Goal: Task Accomplishment & Management: Use online tool/utility

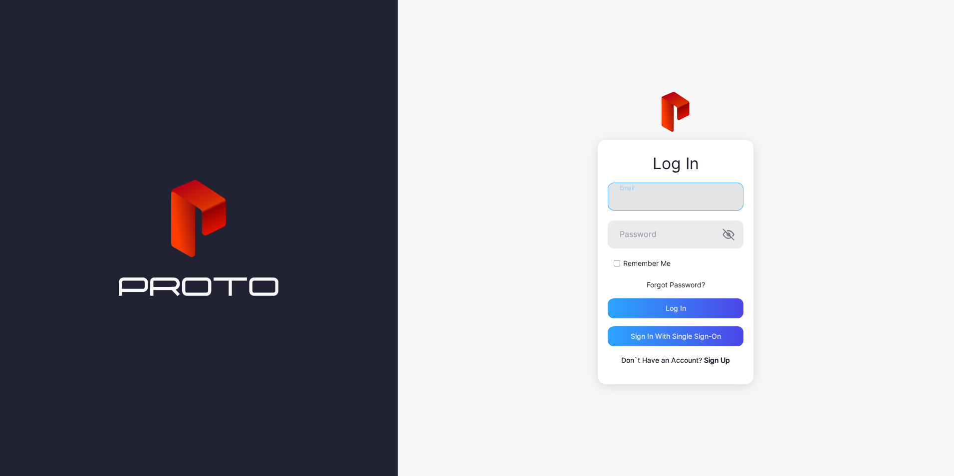
click at [681, 198] on input "Email" at bounding box center [676, 197] width 136 height 28
drag, startPoint x: 671, startPoint y: 195, endPoint x: 450, endPoint y: 177, distance: 221.8
click at [450, 177] on div "**********" at bounding box center [676, 238] width 556 height 476
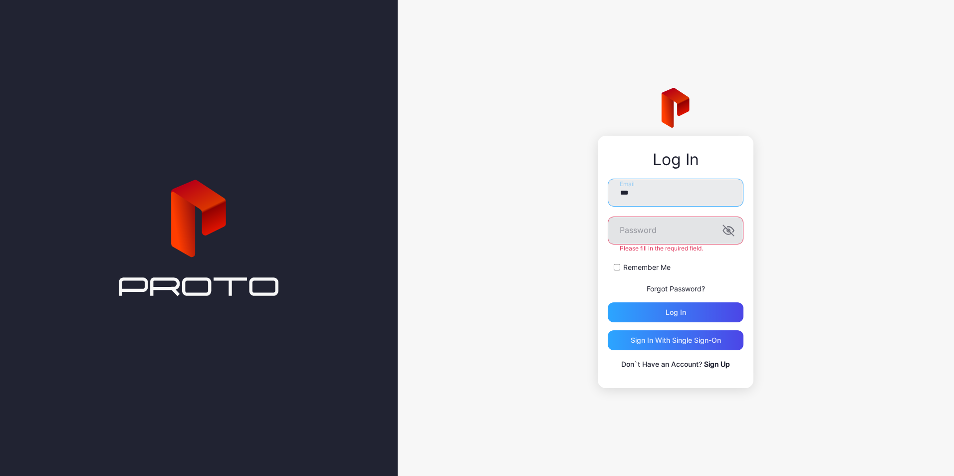
type input "**********"
click at [608, 302] on button "Log in" at bounding box center [676, 312] width 136 height 20
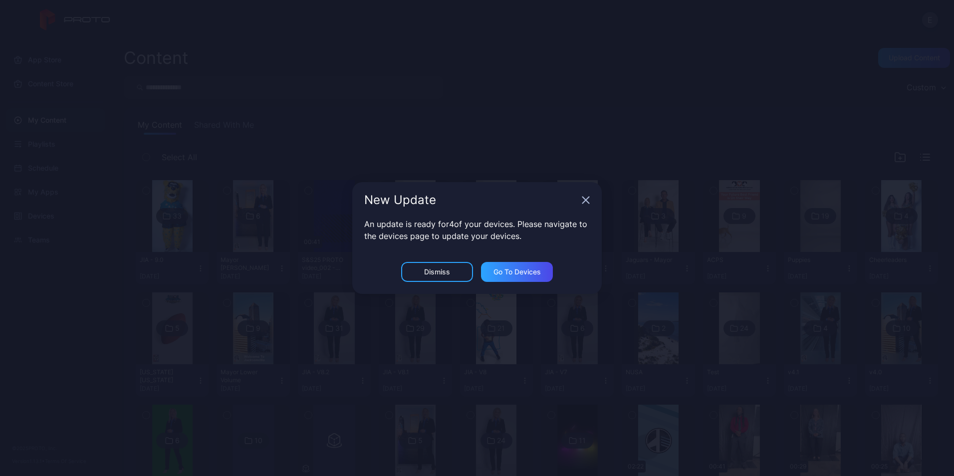
click at [591, 197] on div "New Update" at bounding box center [476, 200] width 249 height 36
click at [588, 197] on icon "button" at bounding box center [586, 200] width 8 height 8
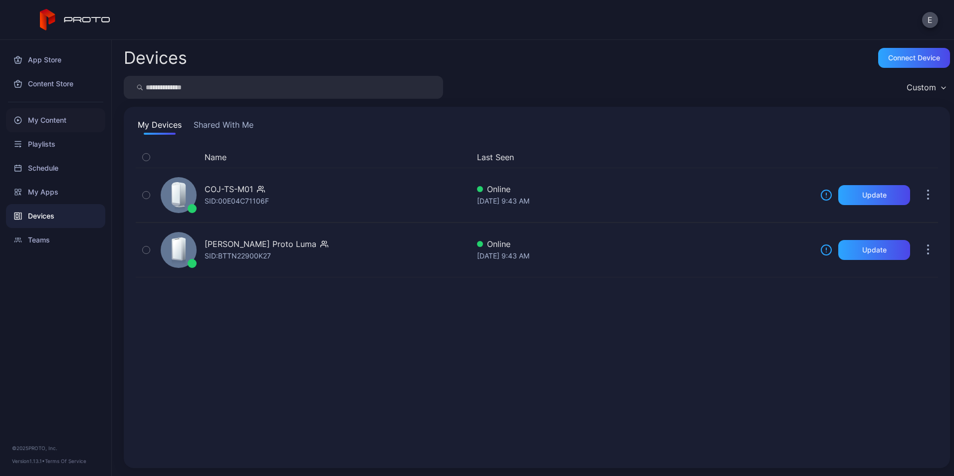
click at [58, 119] on div "My Content" at bounding box center [55, 120] width 99 height 24
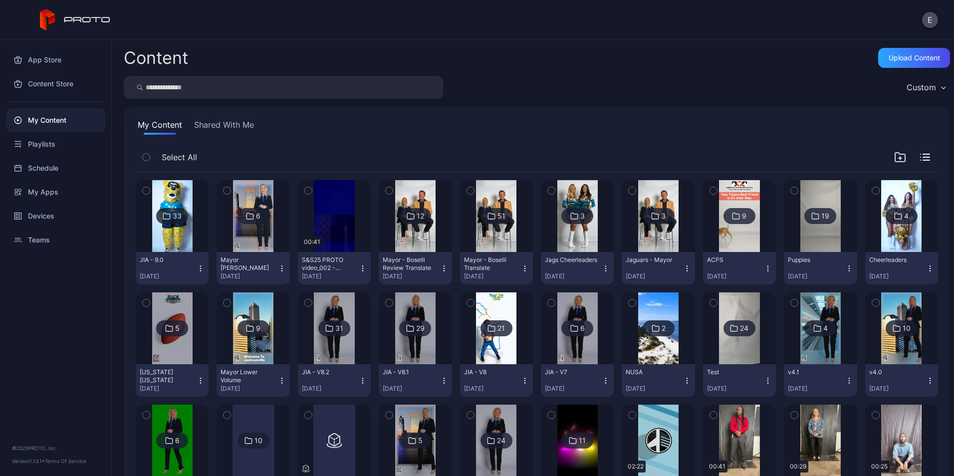
click at [667, 125] on div "My Content Shared With Me" at bounding box center [537, 127] width 802 height 16
click at [895, 162] on icon "button" at bounding box center [900, 157] width 10 height 9
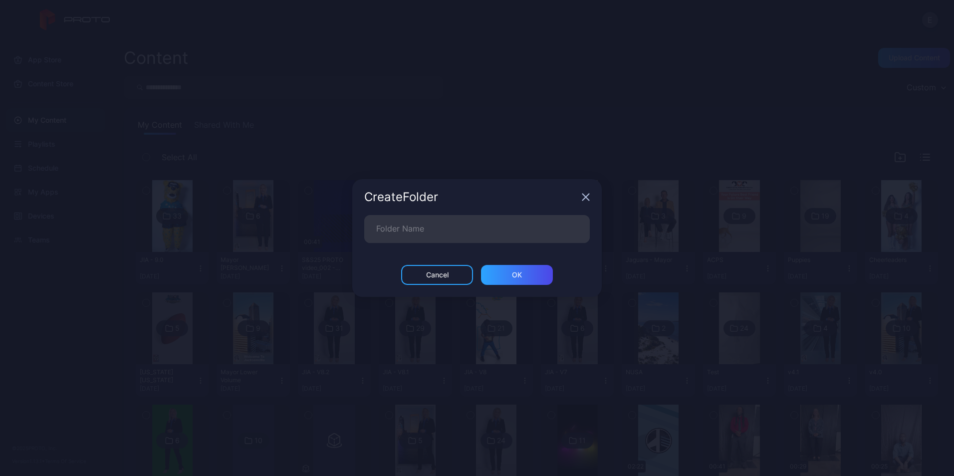
click at [587, 195] on icon "button" at bounding box center [586, 197] width 8 height 8
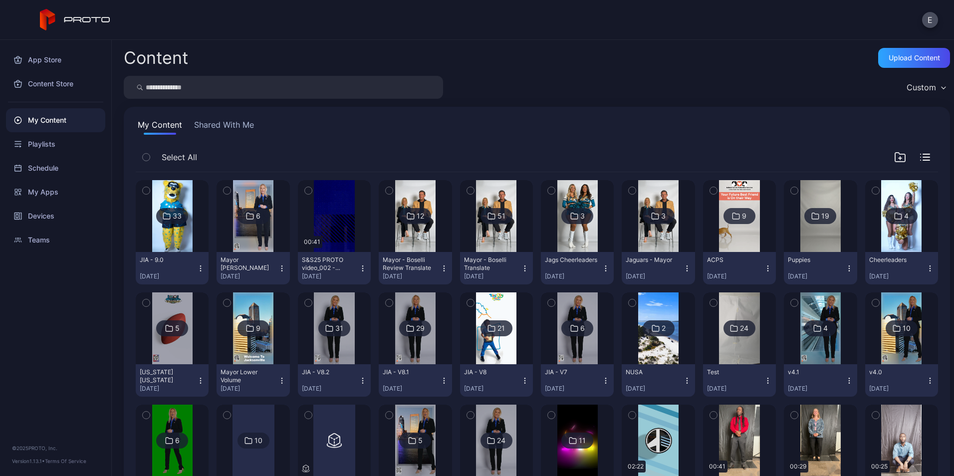
click at [894, 158] on icon "button" at bounding box center [900, 157] width 12 height 12
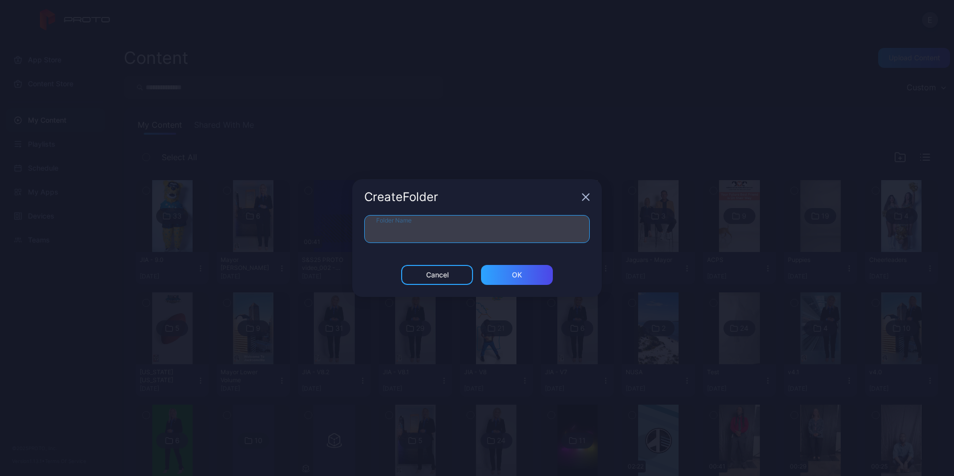
click at [516, 229] on input "Folder Name" at bounding box center [476, 229] width 225 height 28
type input "**********"
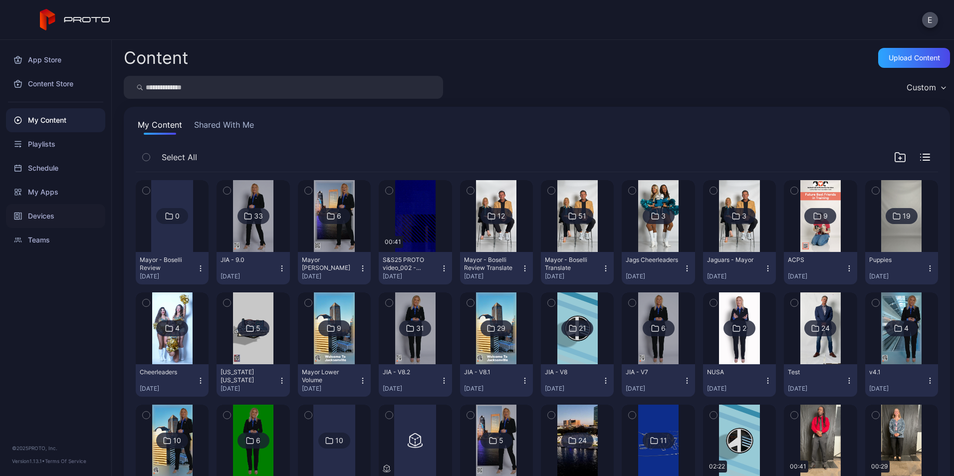
click at [53, 209] on div "Devices" at bounding box center [55, 216] width 99 height 24
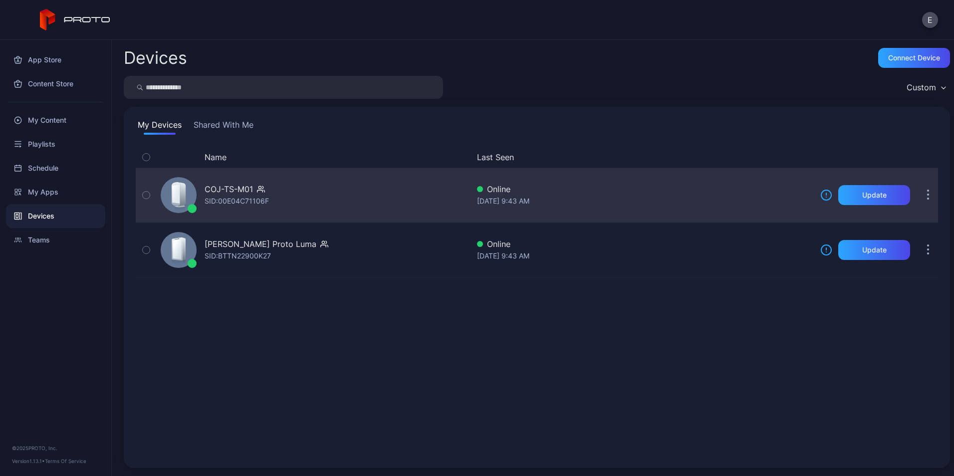
click at [255, 193] on div "COJ-TS-M01" at bounding box center [237, 189] width 64 height 12
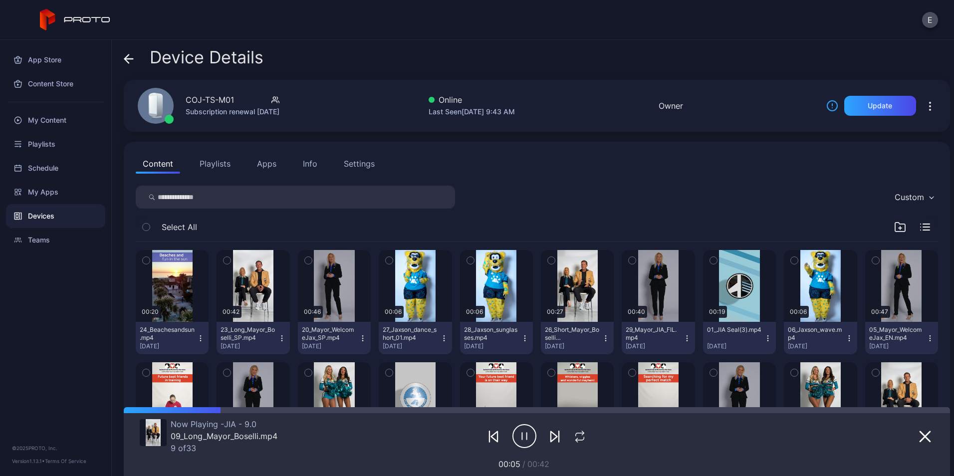
click at [895, 226] on icon "button" at bounding box center [900, 226] width 10 height 9
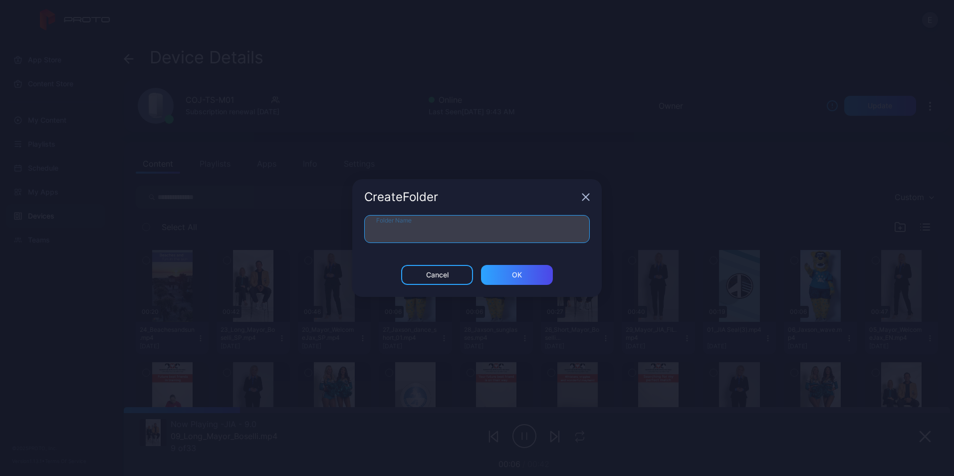
click at [561, 226] on input "Folder Name" at bounding box center [476, 229] width 225 height 28
type input "**********"
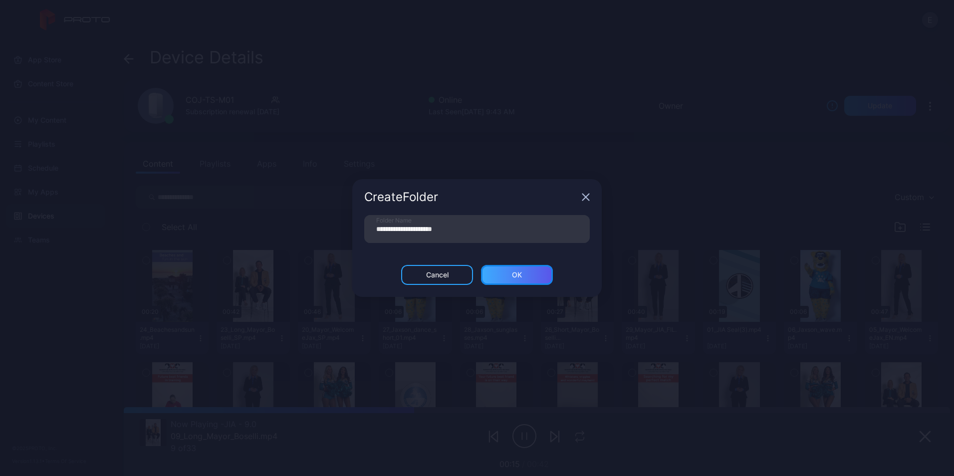
click at [505, 277] on div "ОК" at bounding box center [517, 275] width 72 height 20
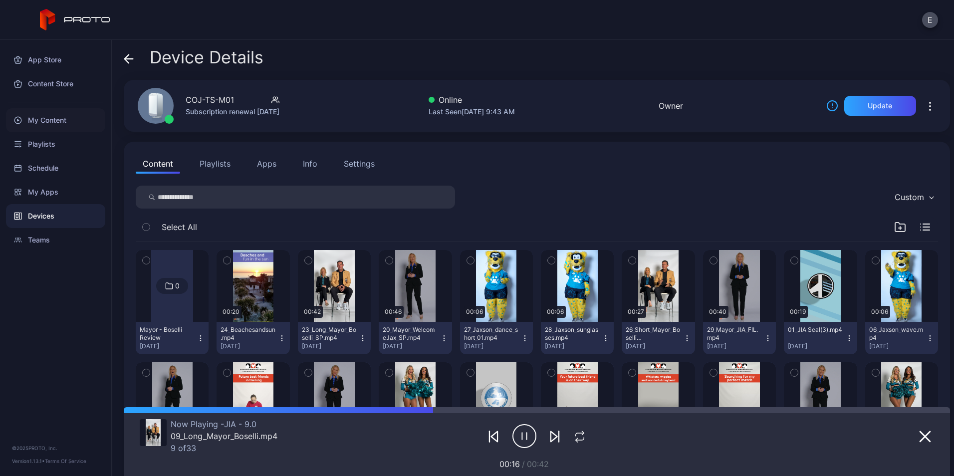
click at [61, 125] on div "My Content" at bounding box center [55, 120] width 99 height 24
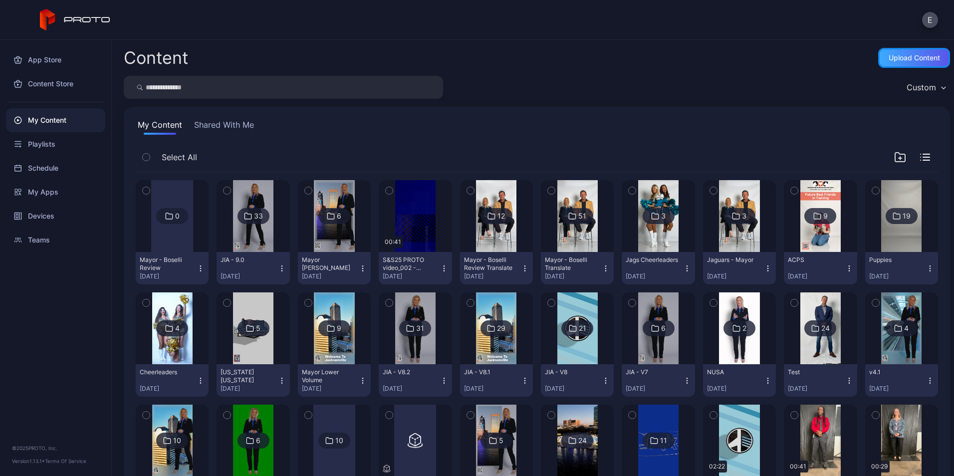
click at [898, 60] on div "Upload Content" at bounding box center [913, 58] width 51 height 8
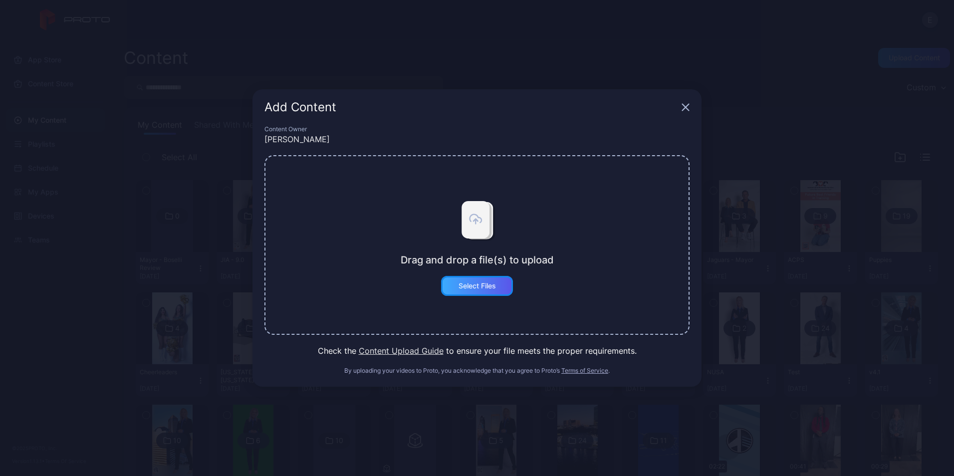
click at [482, 289] on div "Select Files" at bounding box center [476, 286] width 37 height 8
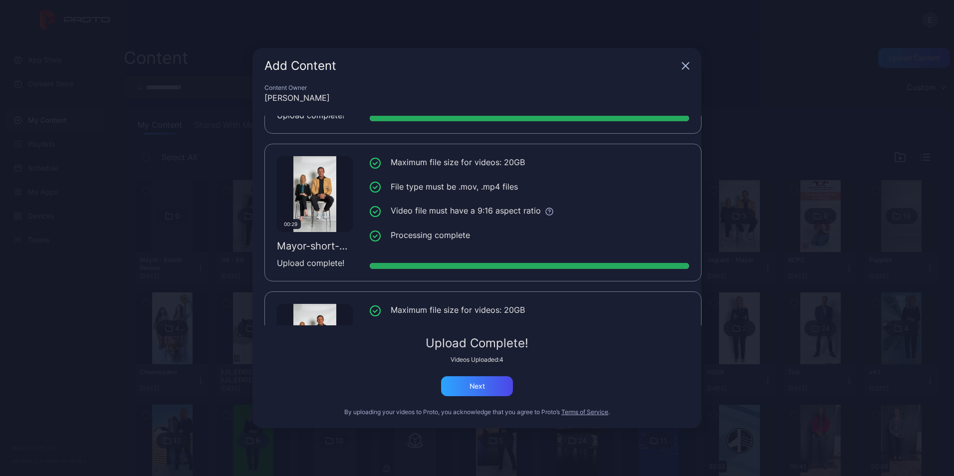
scroll to position [371, 0]
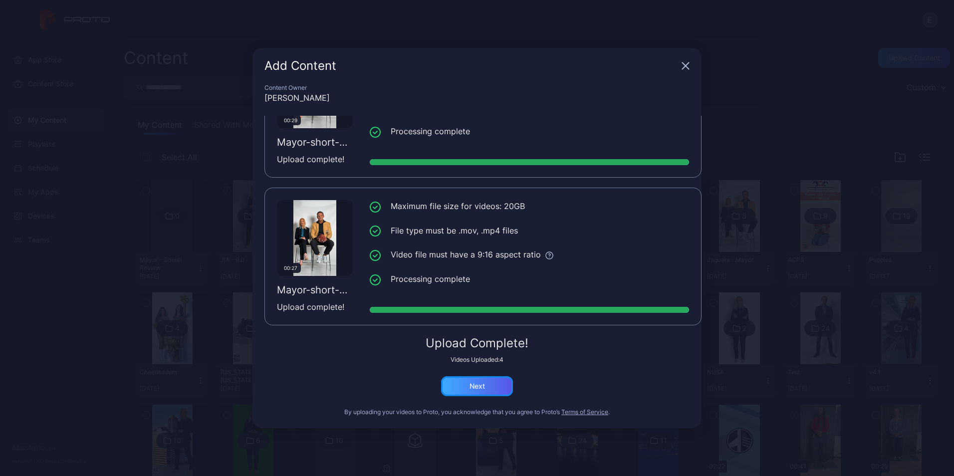
click at [480, 390] on div "Next" at bounding box center [476, 386] width 15 height 8
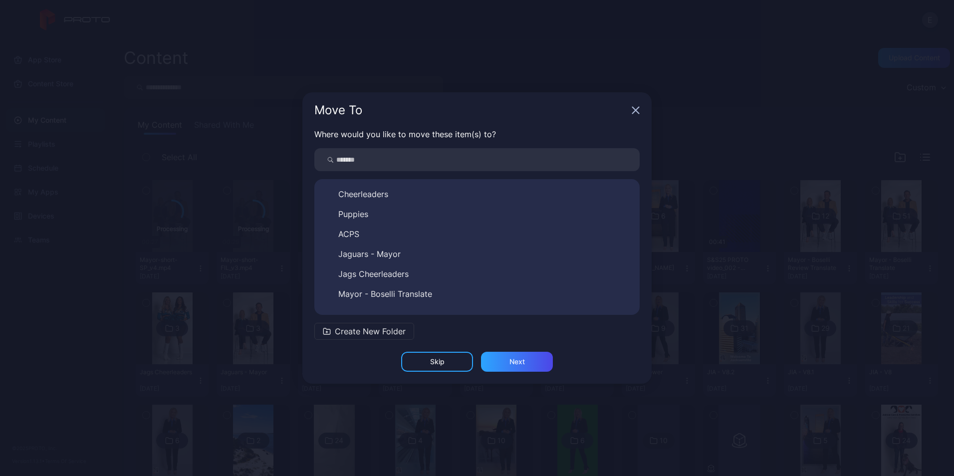
scroll to position [415, 0]
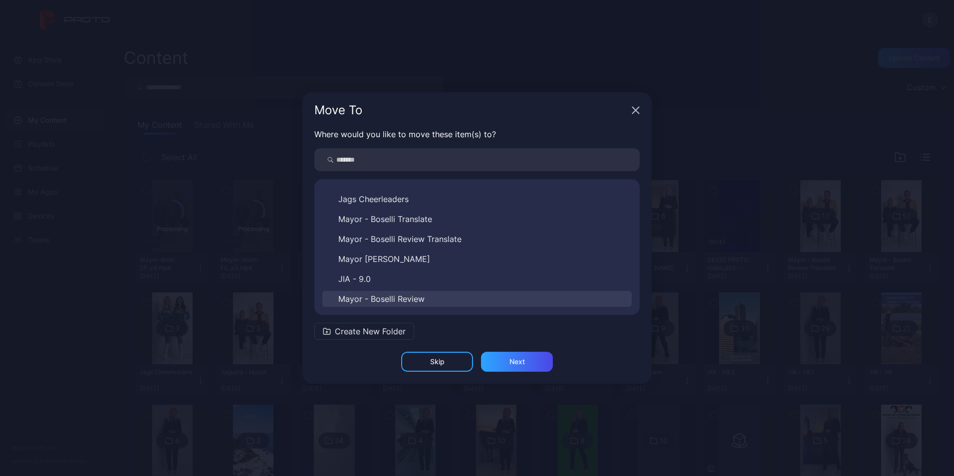
click at [373, 299] on span "Mayor - Boselli Review" at bounding box center [381, 299] width 86 height 12
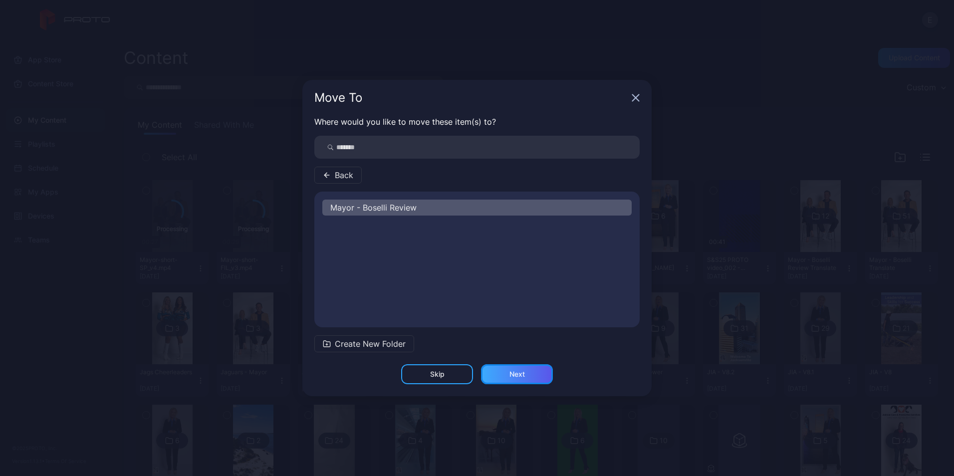
click at [498, 368] on div "Next" at bounding box center [517, 374] width 72 height 20
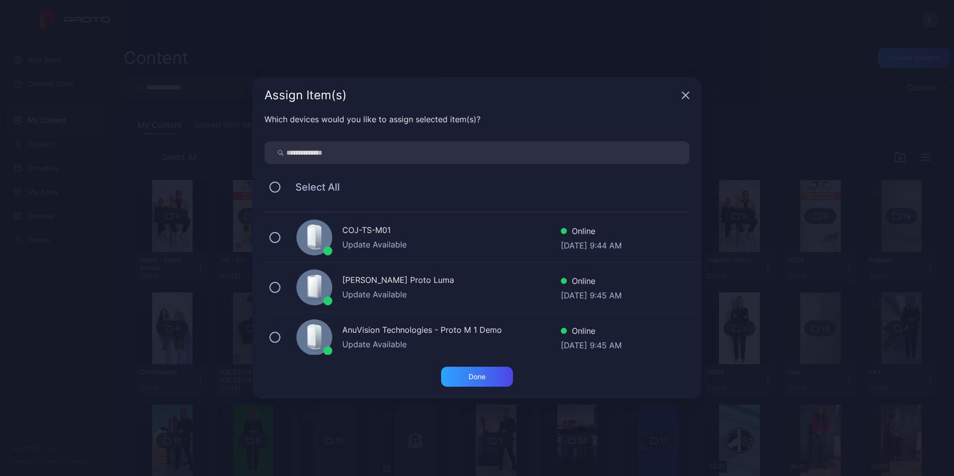
click at [403, 240] on div "Update Available" at bounding box center [451, 244] width 218 height 12
click at [490, 381] on div "Done" at bounding box center [477, 377] width 72 height 20
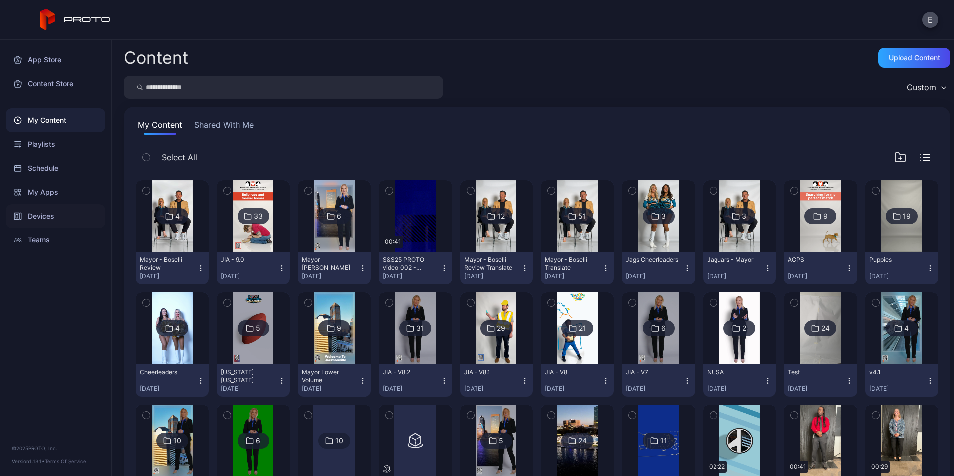
click at [77, 216] on div "Devices" at bounding box center [55, 216] width 99 height 24
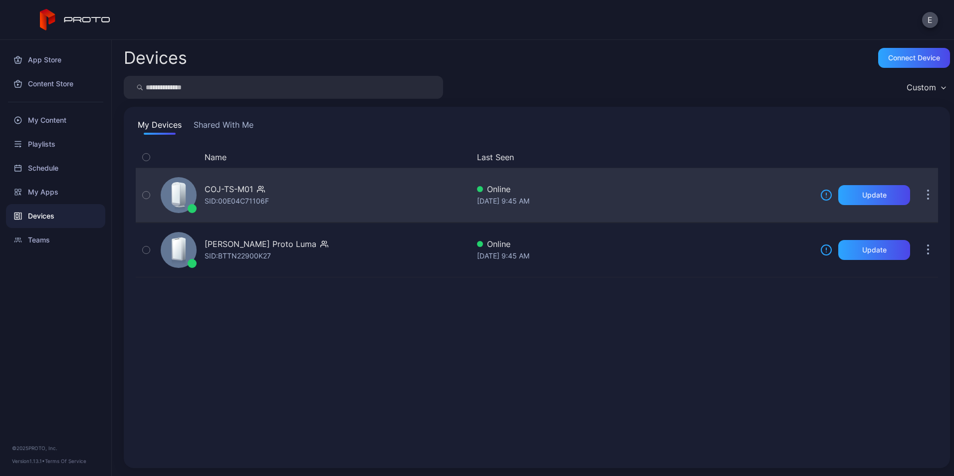
click at [268, 202] on div "SID: 00E04C71106F" at bounding box center [237, 201] width 64 height 12
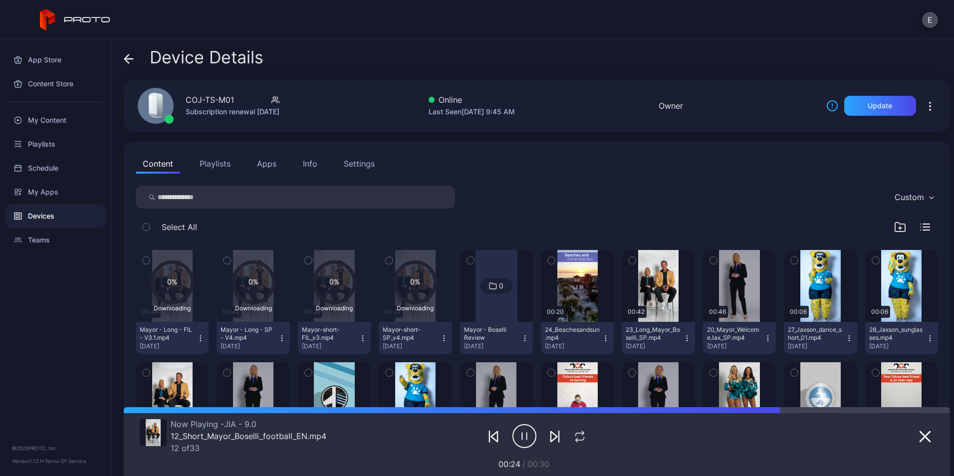
click at [388, 260] on icon "button" at bounding box center [389, 260] width 2 height 1
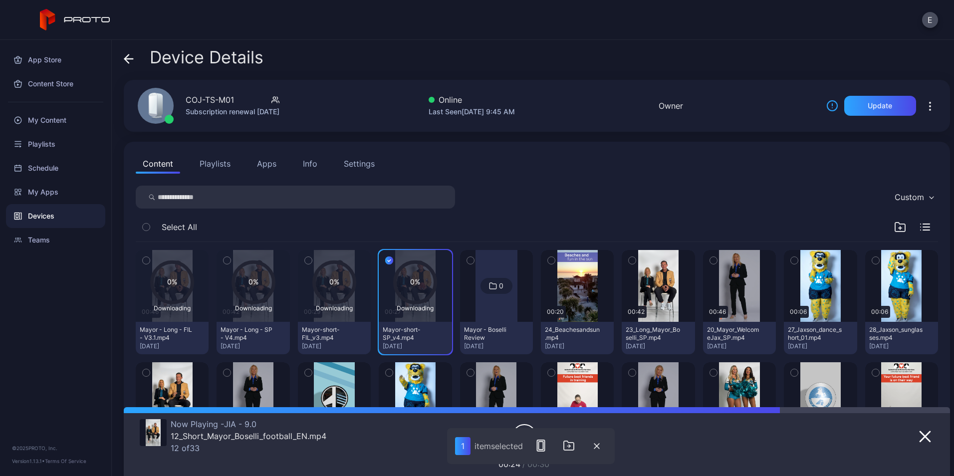
click at [307, 259] on icon "button" at bounding box center [308, 260] width 7 height 11
click at [227, 259] on icon "button" at bounding box center [226, 260] width 7 height 11
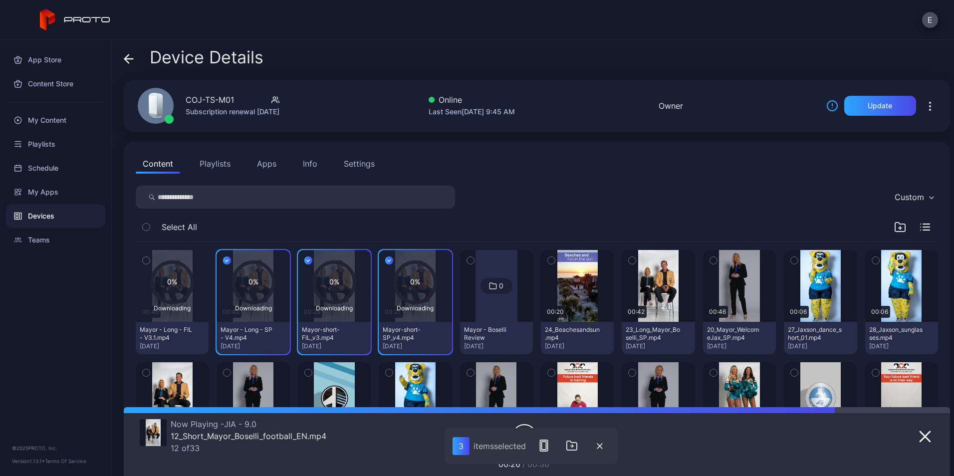
click at [146, 259] on icon "button" at bounding box center [146, 260] width 7 height 11
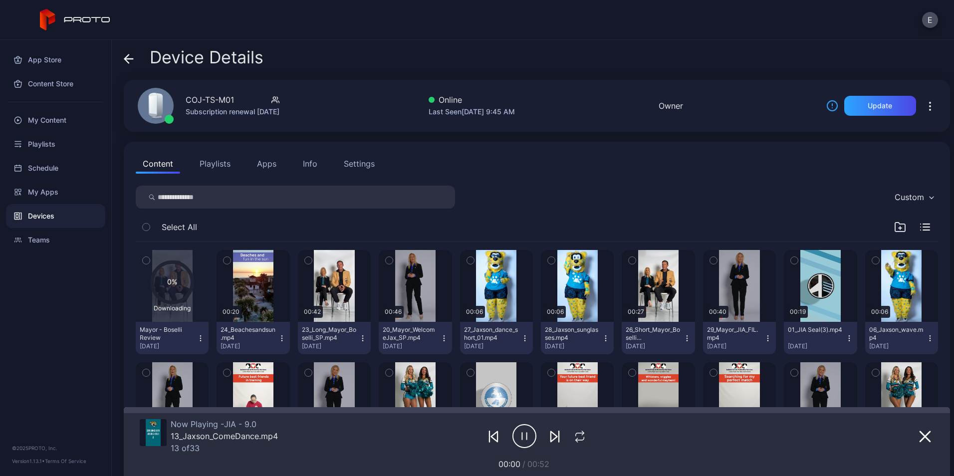
click at [185, 310] on div "Downloading" at bounding box center [172, 308] width 44 height 8
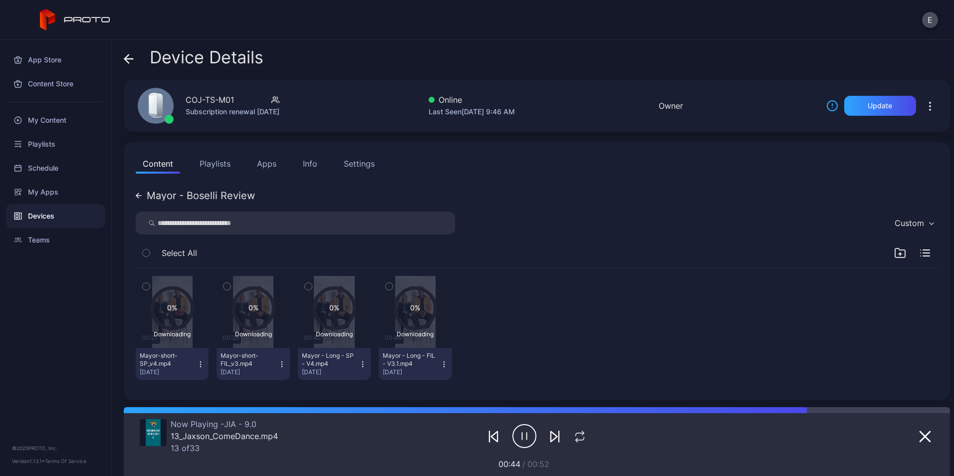
click at [74, 216] on div "Devices" at bounding box center [55, 216] width 99 height 24
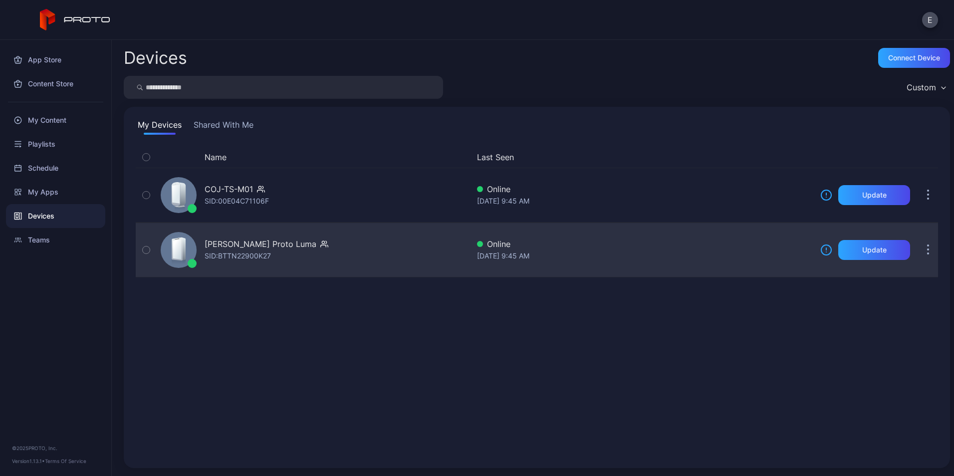
click at [259, 245] on div "[PERSON_NAME] Proto Luma" at bounding box center [261, 244] width 112 height 12
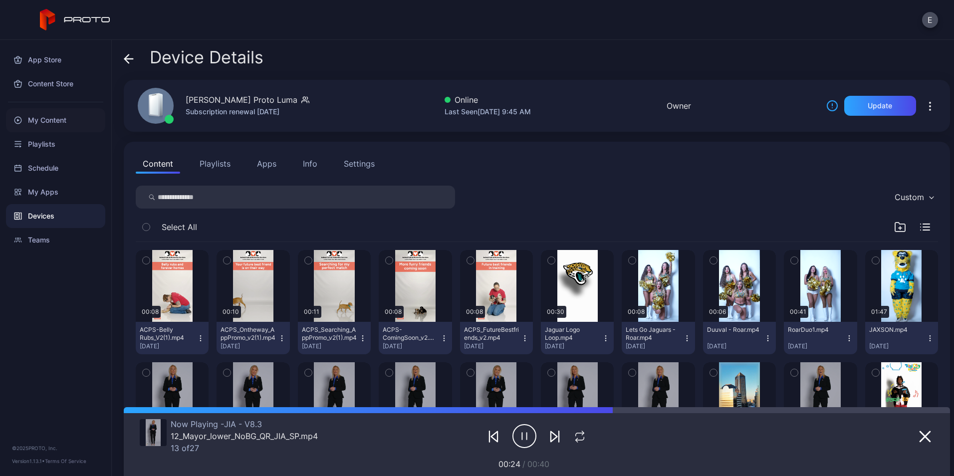
click at [45, 125] on div "My Content" at bounding box center [55, 120] width 99 height 24
